Goal: Information Seeking & Learning: Learn about a topic

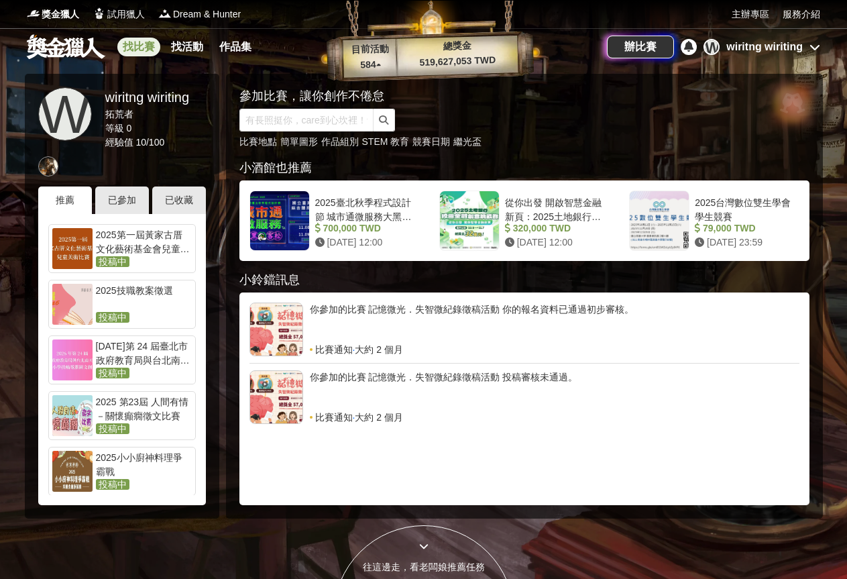
click at [137, 45] on link "找比賽" at bounding box center [138, 47] width 43 height 19
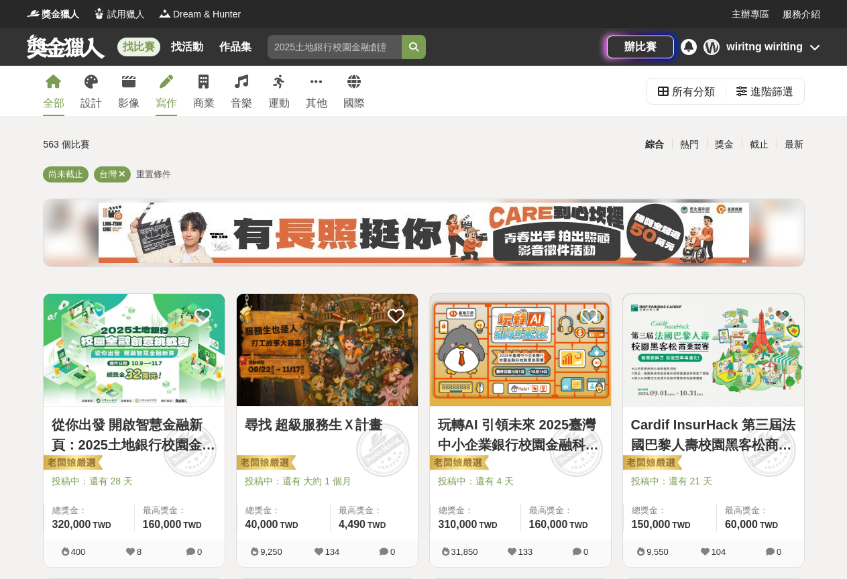
click at [161, 99] on div "寫作" at bounding box center [166, 103] width 21 height 16
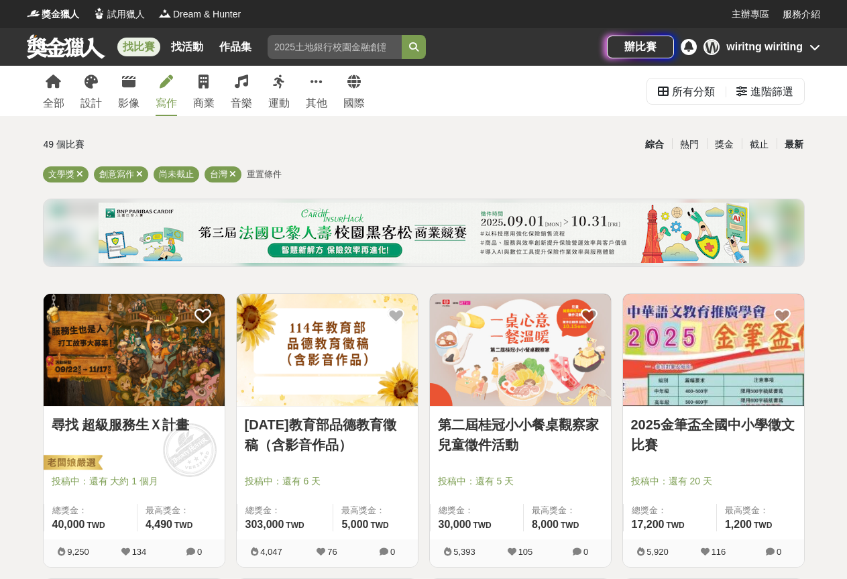
click at [791, 152] on div "最新" at bounding box center [793, 144] width 35 height 23
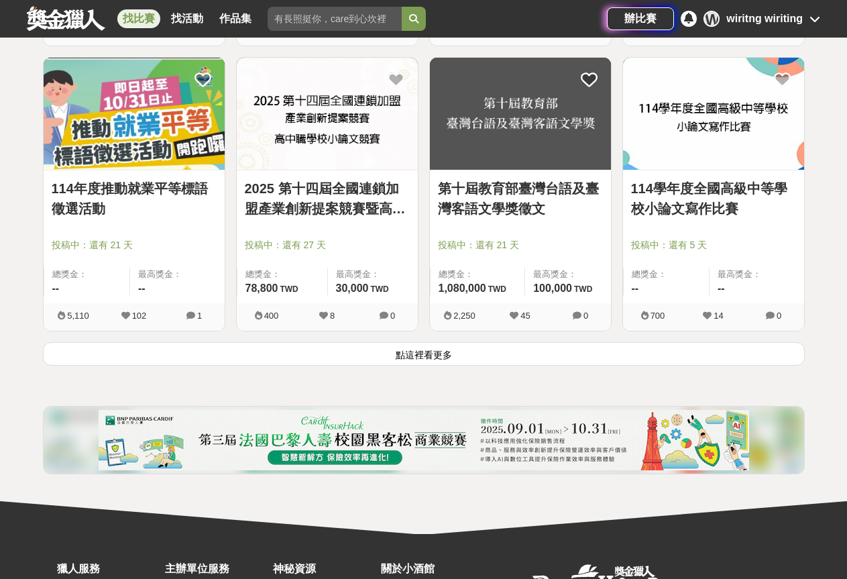
scroll to position [1676, 0]
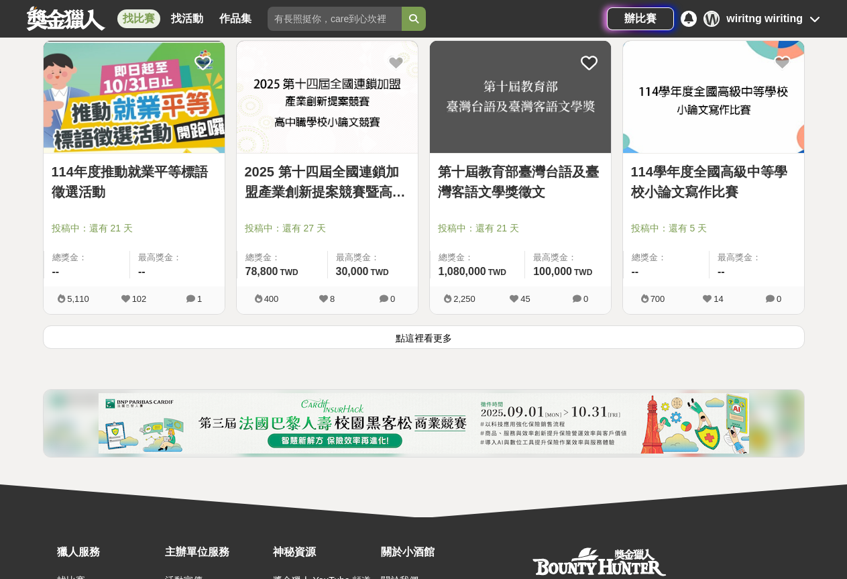
click at [417, 338] on button "點這裡看更多" at bounding box center [424, 336] width 762 height 23
